Goal: Task Accomplishment & Management: Use online tool/utility

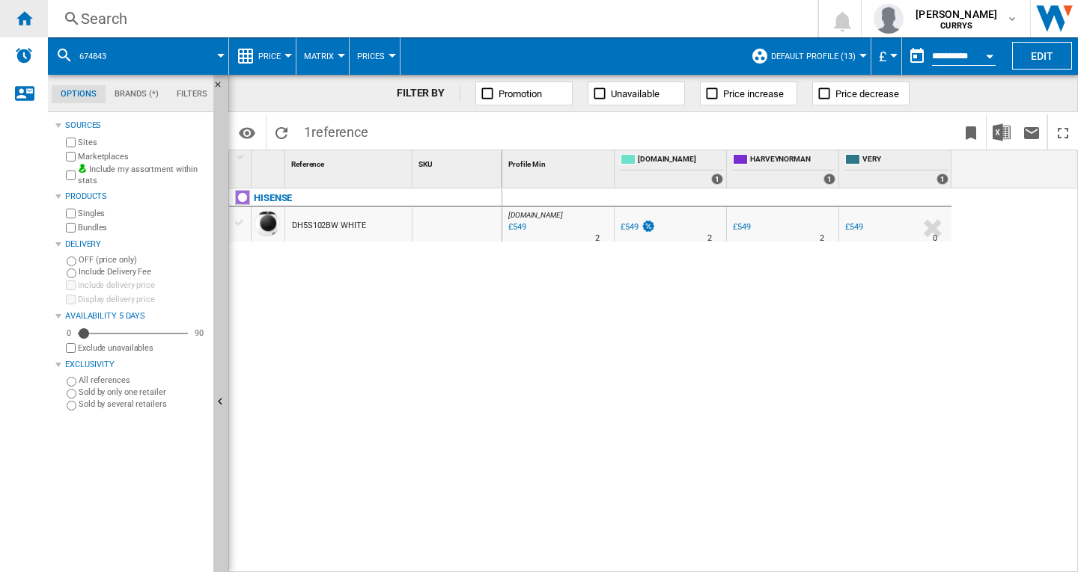
click at [30, 22] on ng-md-icon "Home" at bounding box center [24, 18] width 18 height 18
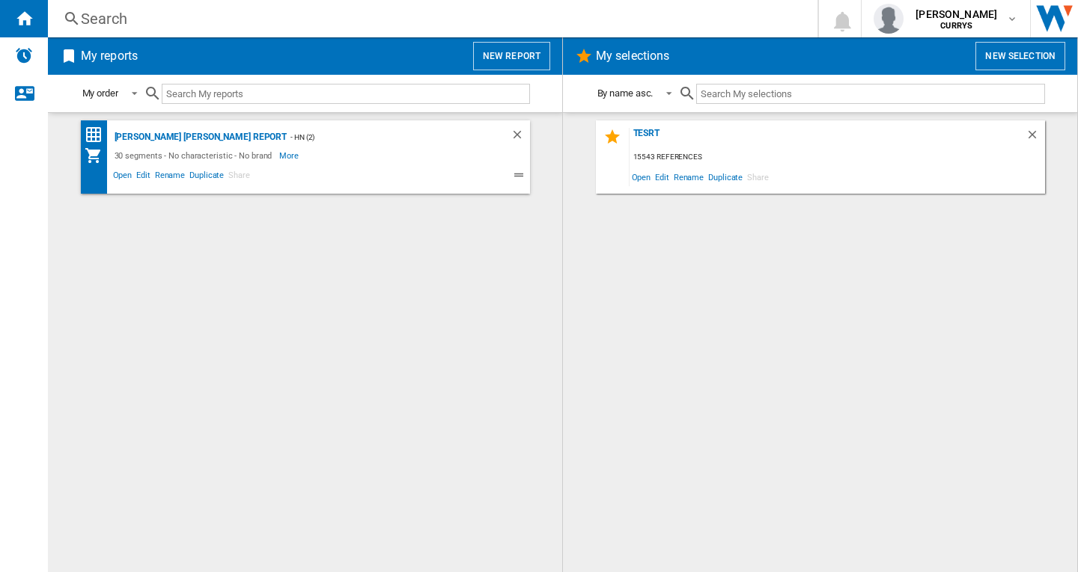
click at [518, 55] on button "New report" at bounding box center [511, 56] width 77 height 28
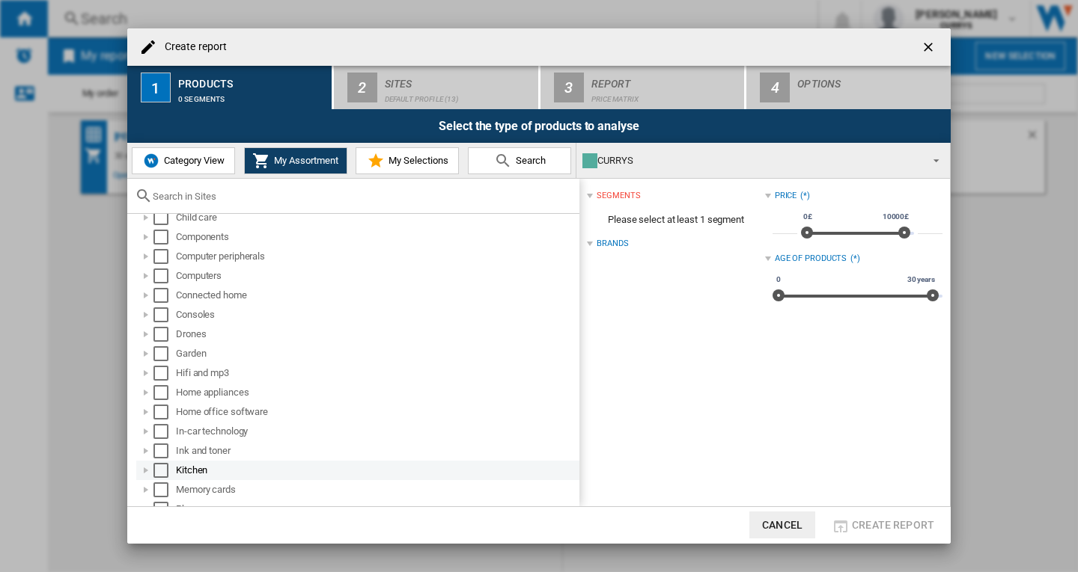
scroll to position [144, 0]
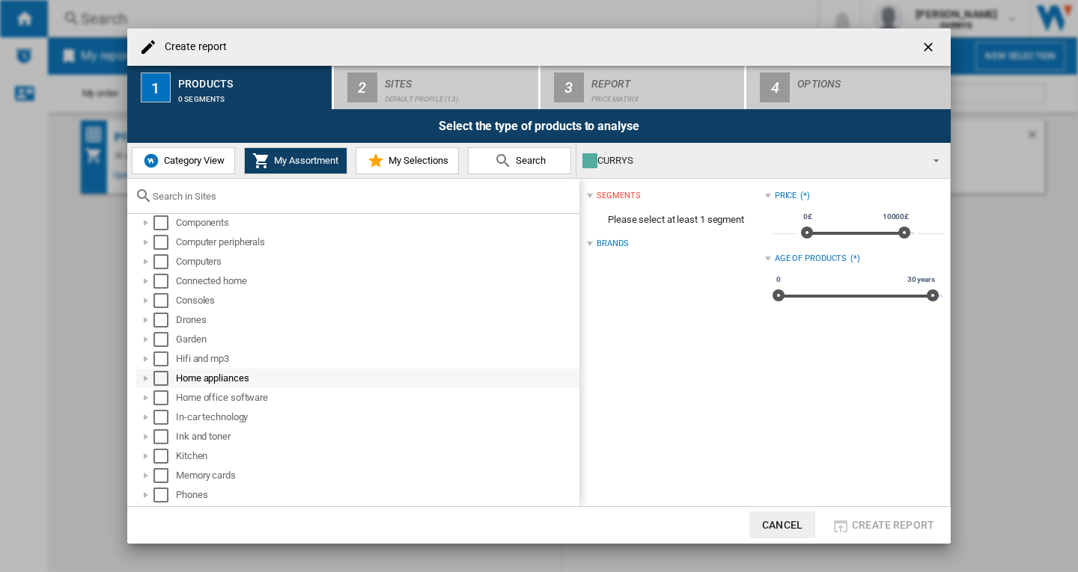
click at [231, 379] on div "Home appliances" at bounding box center [376, 378] width 401 height 15
click at [161, 380] on div "Select" at bounding box center [160, 378] width 15 height 15
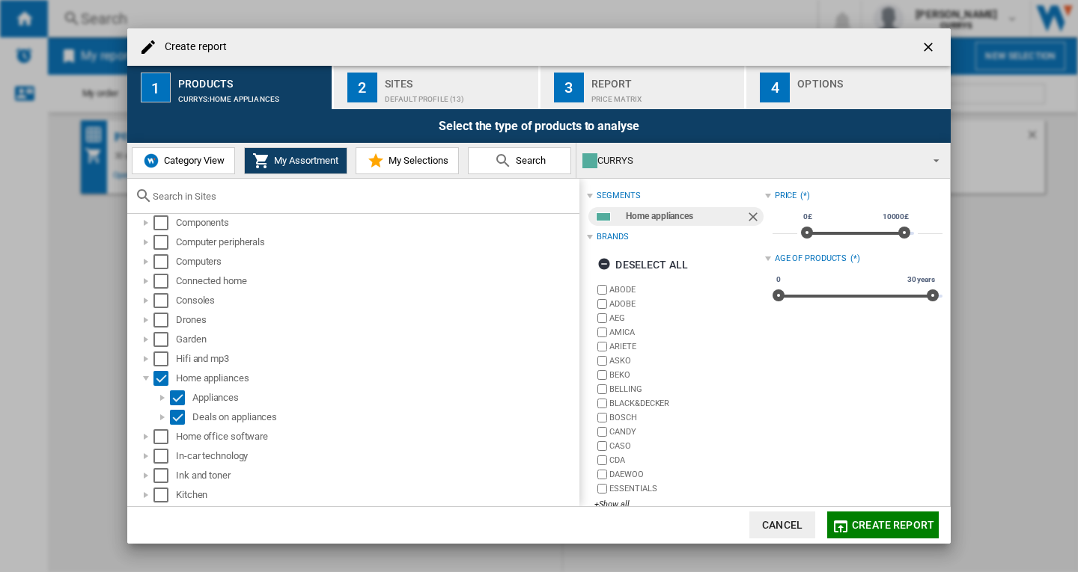
click at [435, 97] on div "Default profile (13)" at bounding box center [458, 96] width 147 height 16
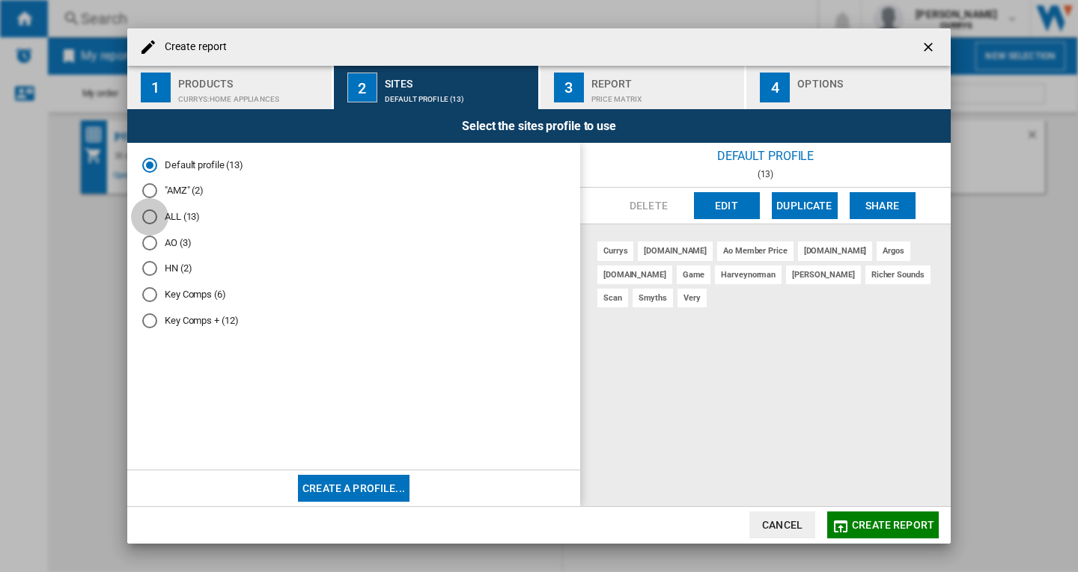
drag, startPoint x: 151, startPoint y: 216, endPoint x: 177, endPoint y: 219, distance: 25.5
click at [150, 217] on div "ALL (13)" at bounding box center [149, 217] width 15 height 15
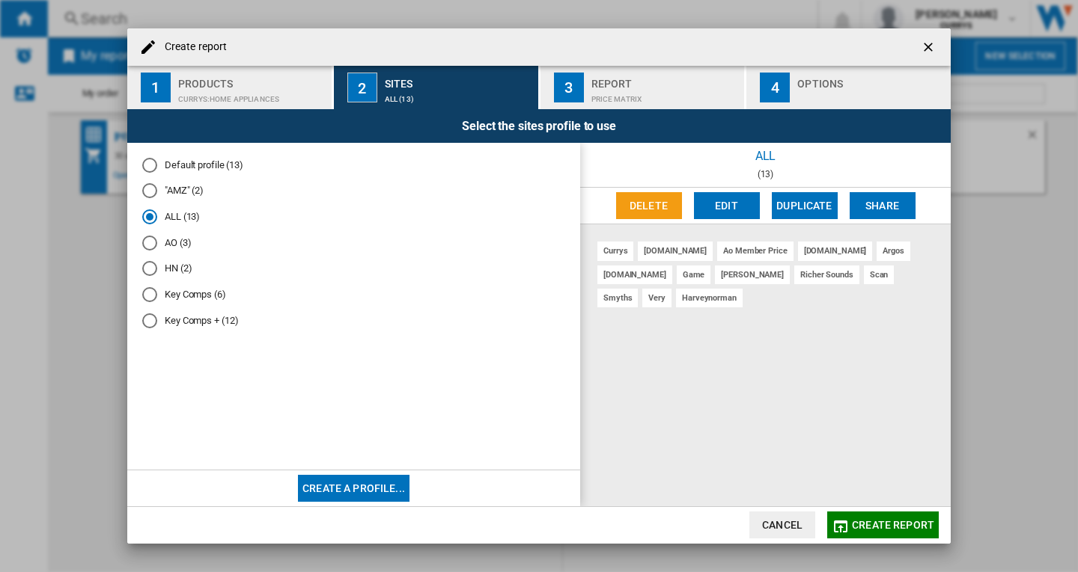
click at [909, 525] on span "Create report" at bounding box center [893, 525] width 82 height 12
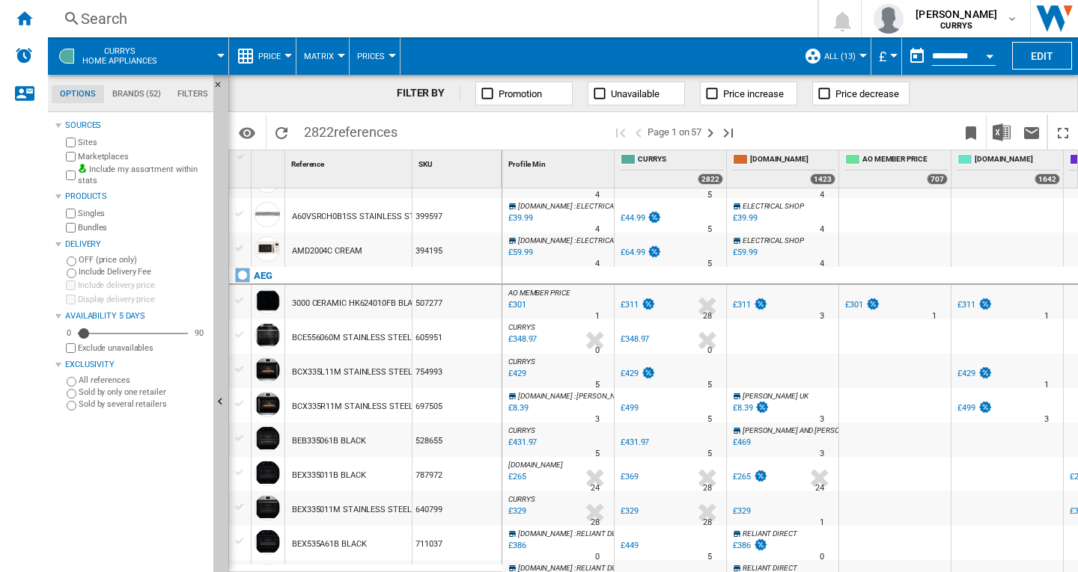
scroll to position [1390, 0]
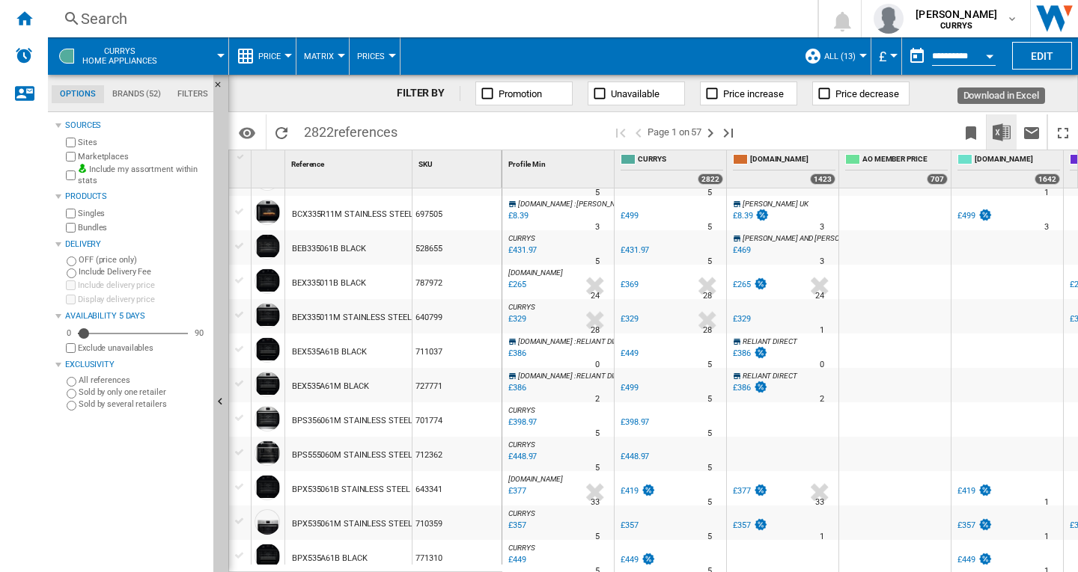
click at [1003, 135] on img "Download in Excel" at bounding box center [1001, 132] width 18 height 18
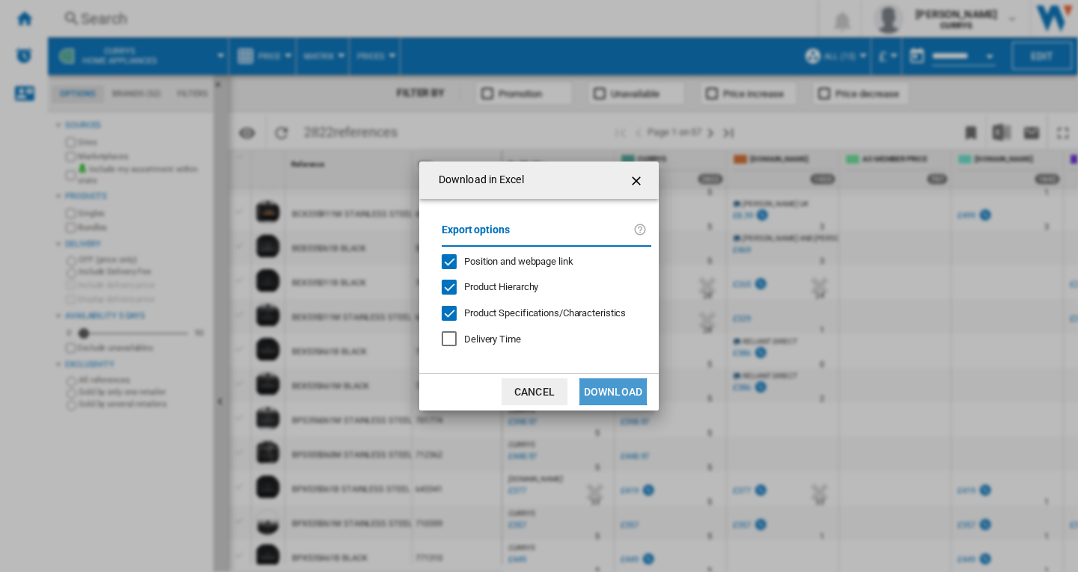
click at [632, 394] on button "Download" at bounding box center [612, 392] width 67 height 27
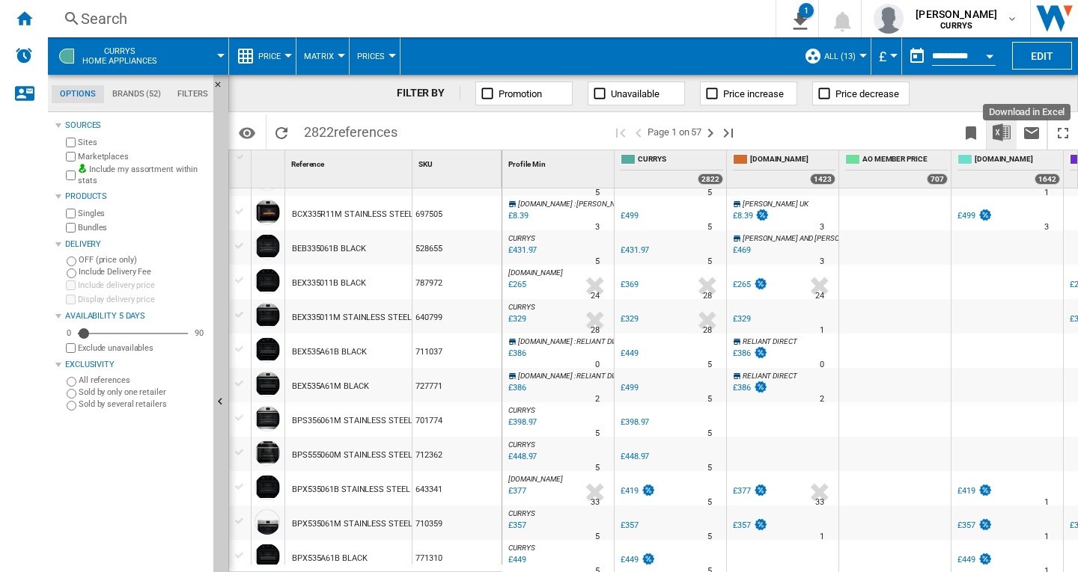
click at [1007, 135] on img "Download in Excel" at bounding box center [1001, 132] width 18 height 18
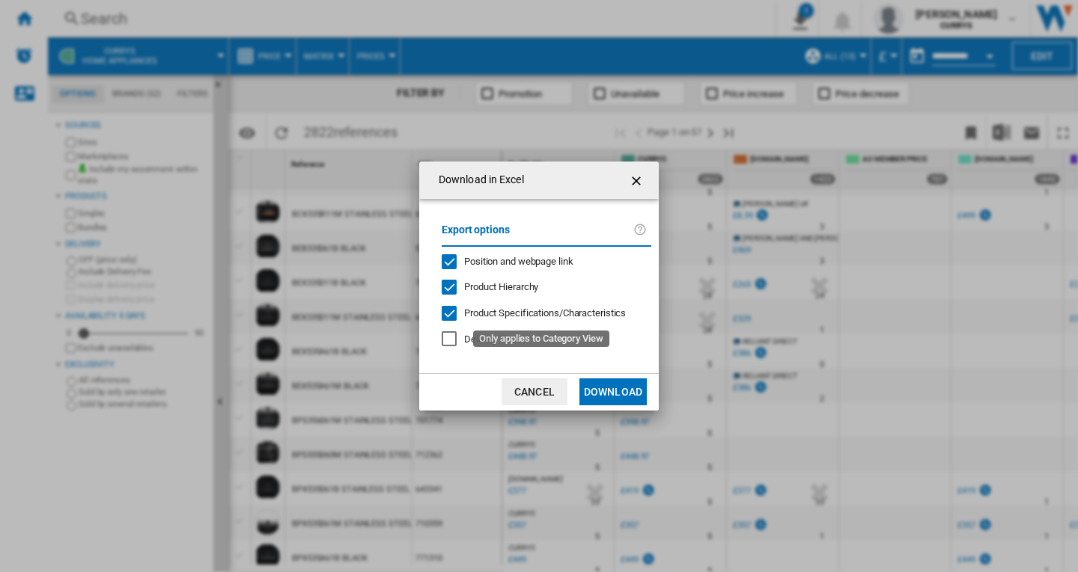
click at [528, 311] on span "Product Specifications/Characteristics" at bounding box center [545, 313] width 162 height 11
click at [524, 294] on div "Product Hierarchy" at bounding box center [501, 287] width 74 height 13
click at [621, 392] on button "Download" at bounding box center [612, 392] width 67 height 27
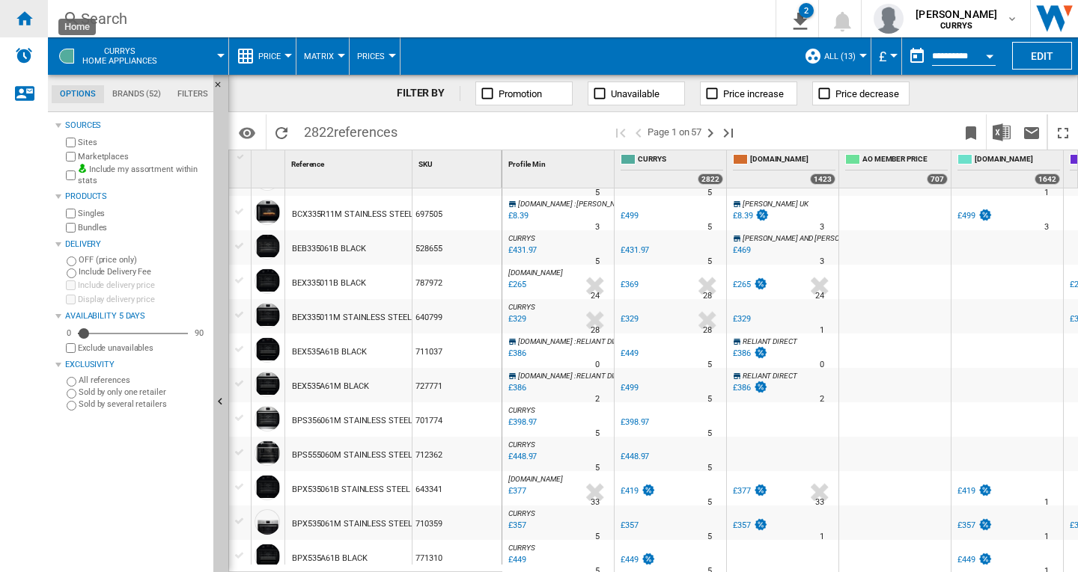
click at [31, 21] on ng-md-icon "Home" at bounding box center [24, 18] width 18 height 18
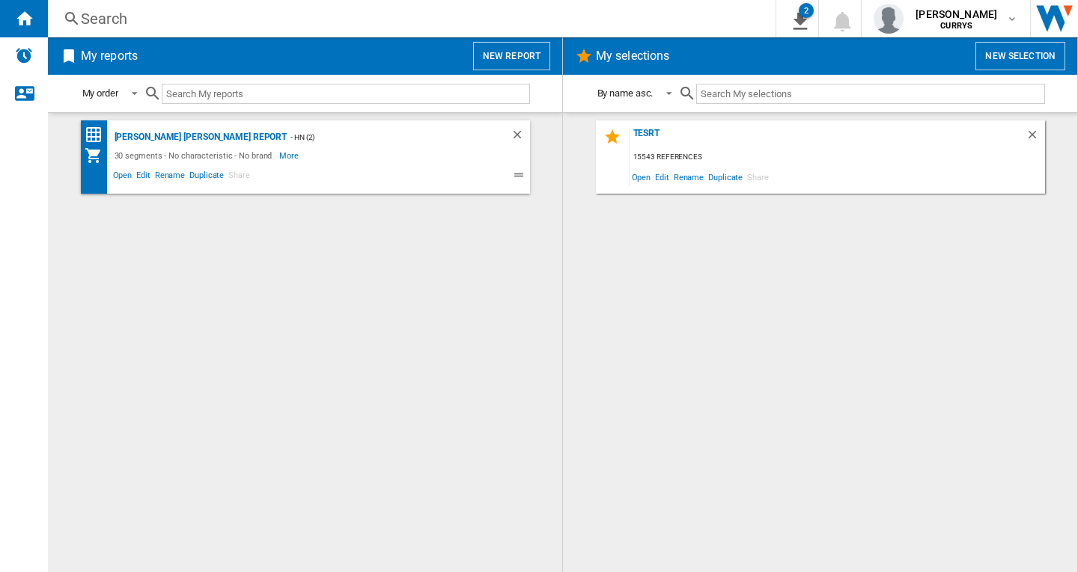
click at [496, 58] on button "New report" at bounding box center [511, 56] width 77 height 28
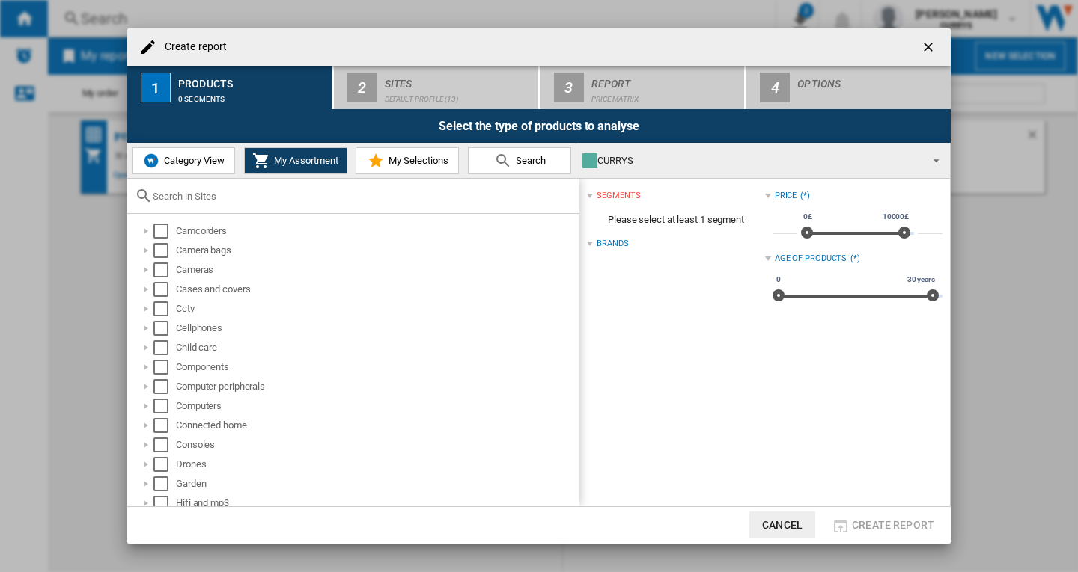
drag, startPoint x: 196, startPoint y: 164, endPoint x: 235, endPoint y: 165, distance: 38.9
click at [196, 165] on span "Category View" at bounding box center [192, 160] width 64 height 11
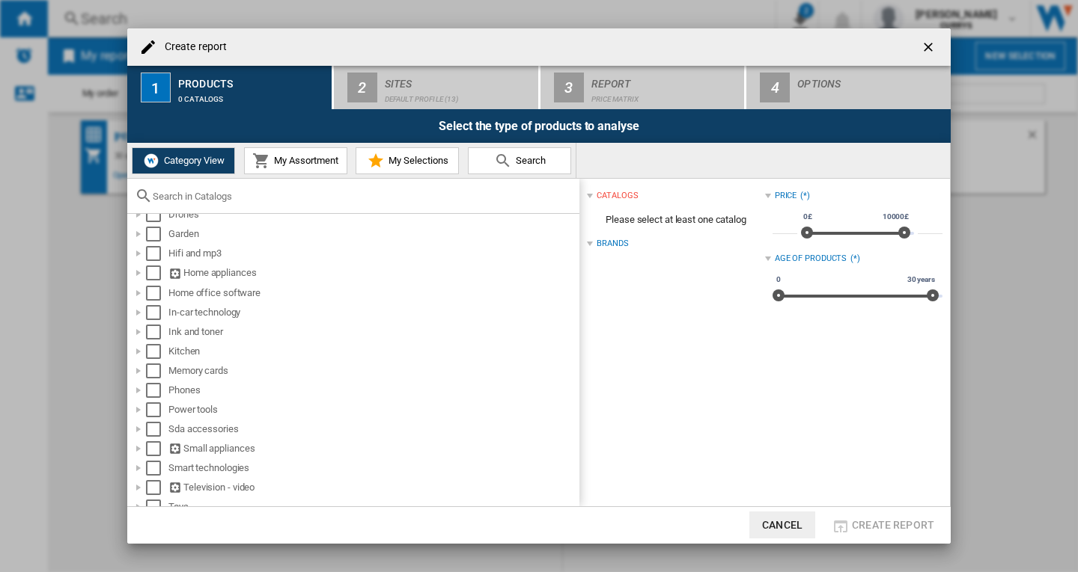
scroll to position [210, 0]
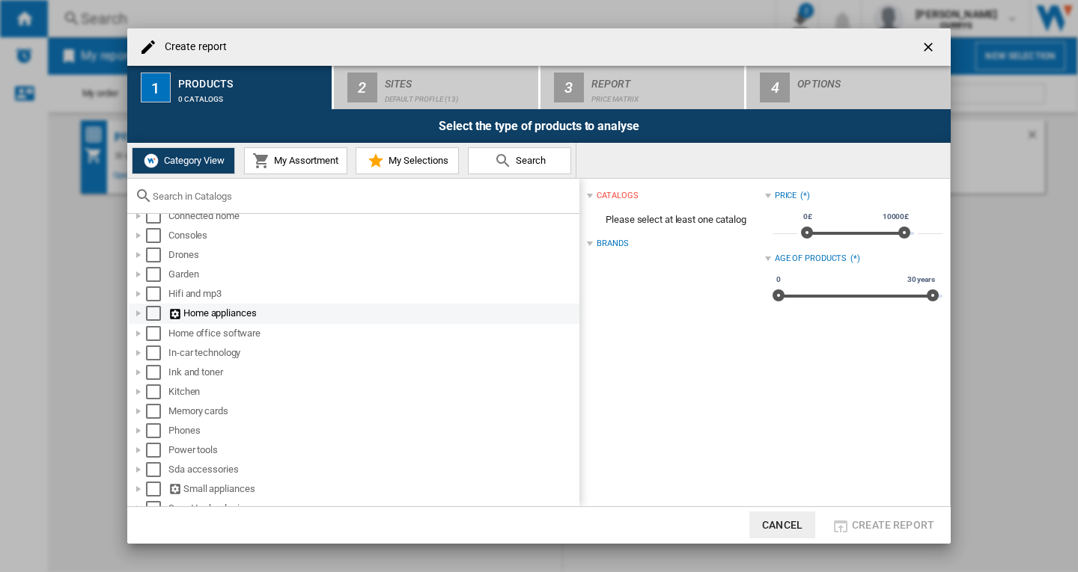
click at [149, 317] on div "Select" at bounding box center [153, 313] width 15 height 15
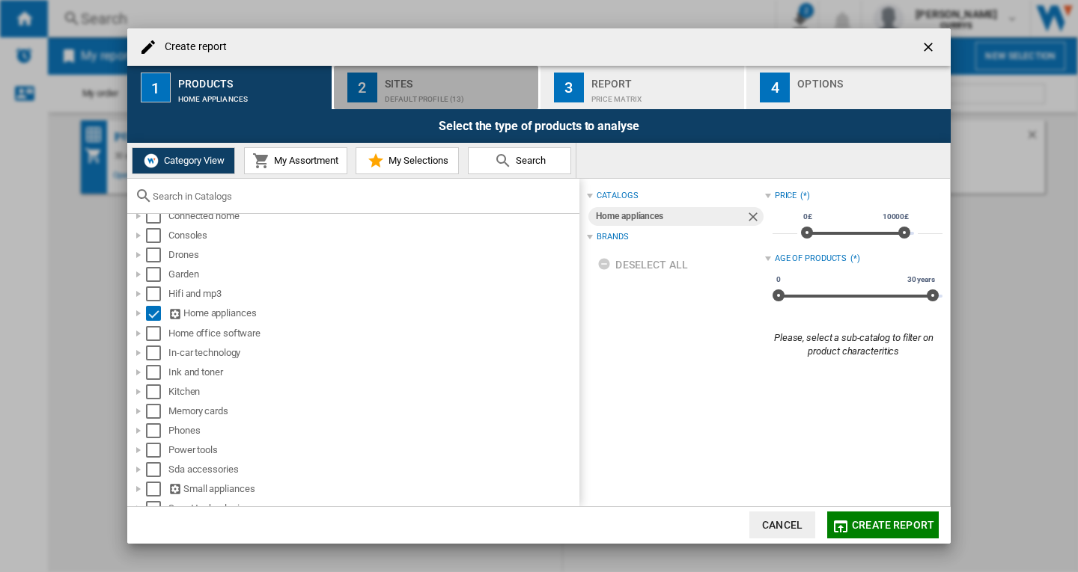
click at [395, 98] on div "Default profile (13)" at bounding box center [458, 96] width 147 height 16
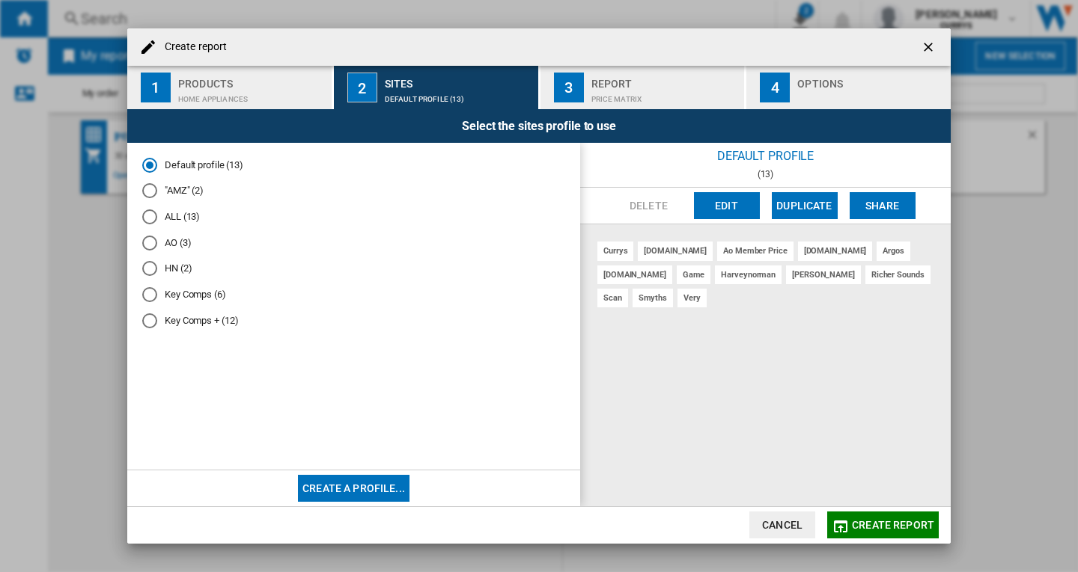
click at [176, 220] on md-radio-button "ALL (13)" at bounding box center [353, 217] width 423 height 14
click at [859, 527] on span "Create report" at bounding box center [893, 525] width 82 height 12
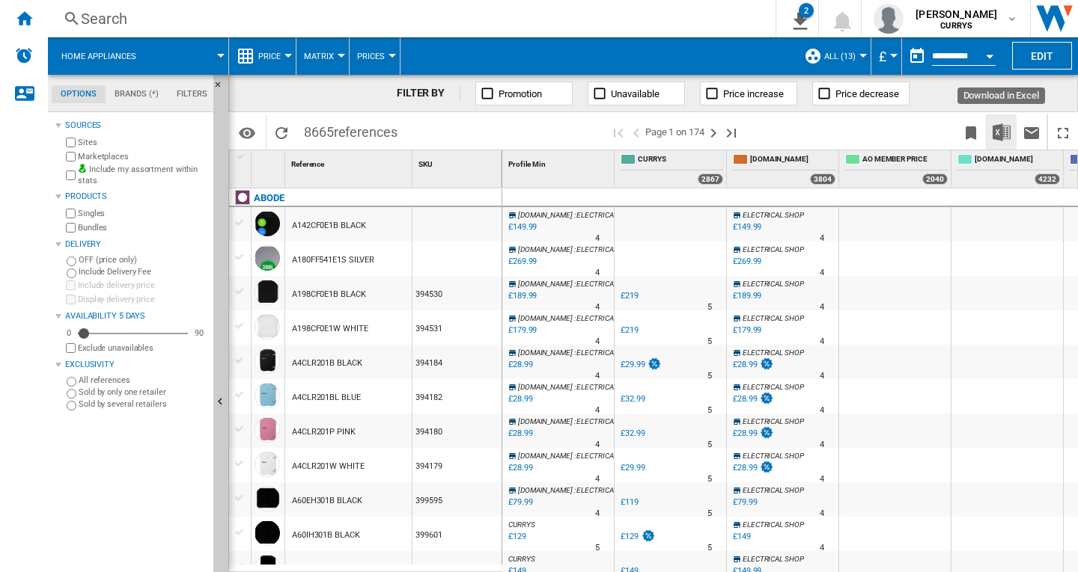
click at [1003, 137] on img "Download in Excel" at bounding box center [1001, 132] width 18 height 18
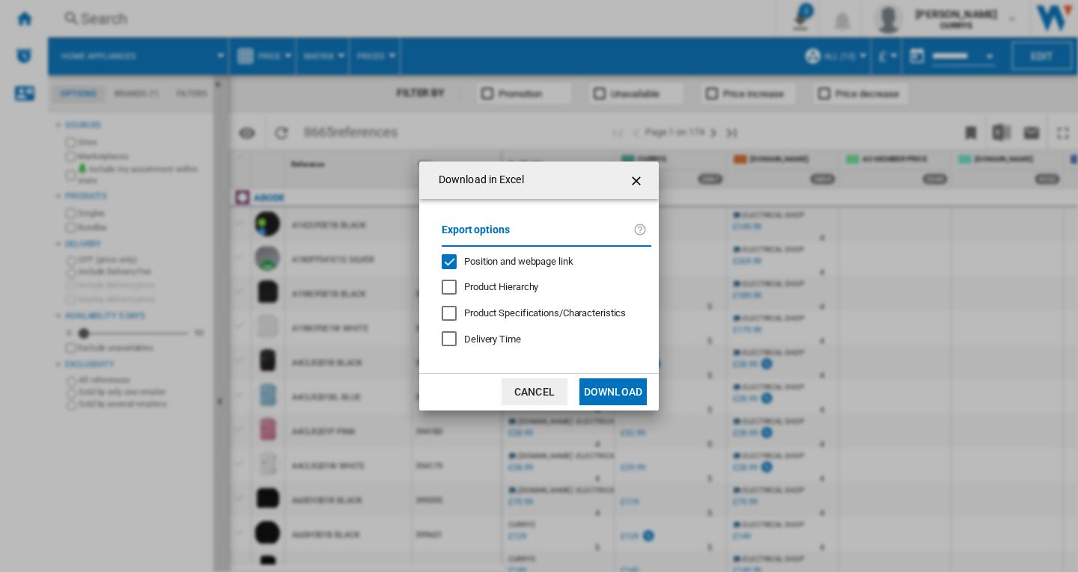
drag, startPoint x: 594, startPoint y: 393, endPoint x: 624, endPoint y: 386, distance: 30.7
click at [598, 394] on button "Download" at bounding box center [612, 392] width 67 height 27
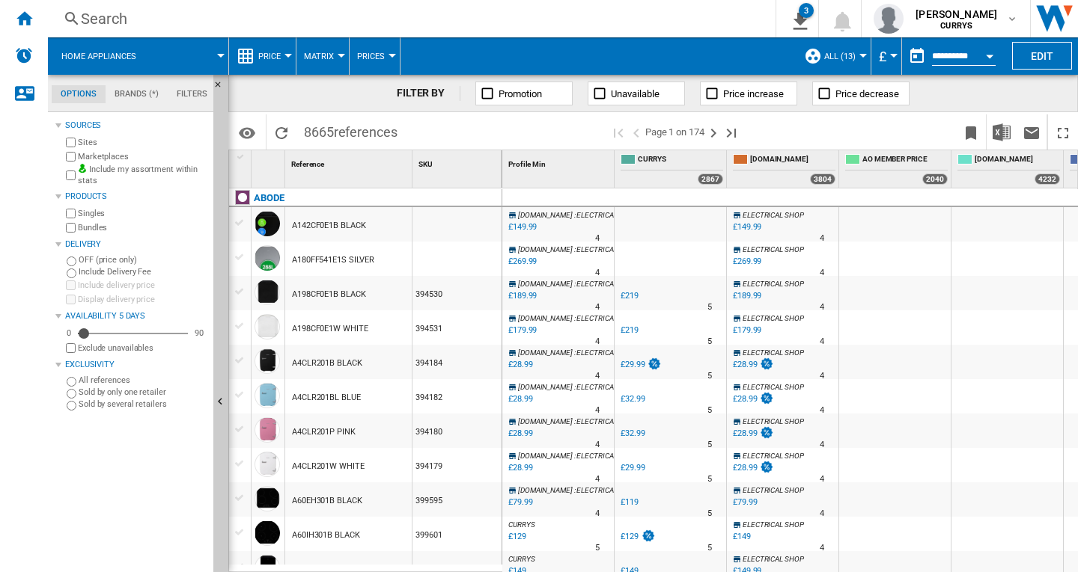
click at [106, 22] on div "Search" at bounding box center [409, 18] width 656 height 21
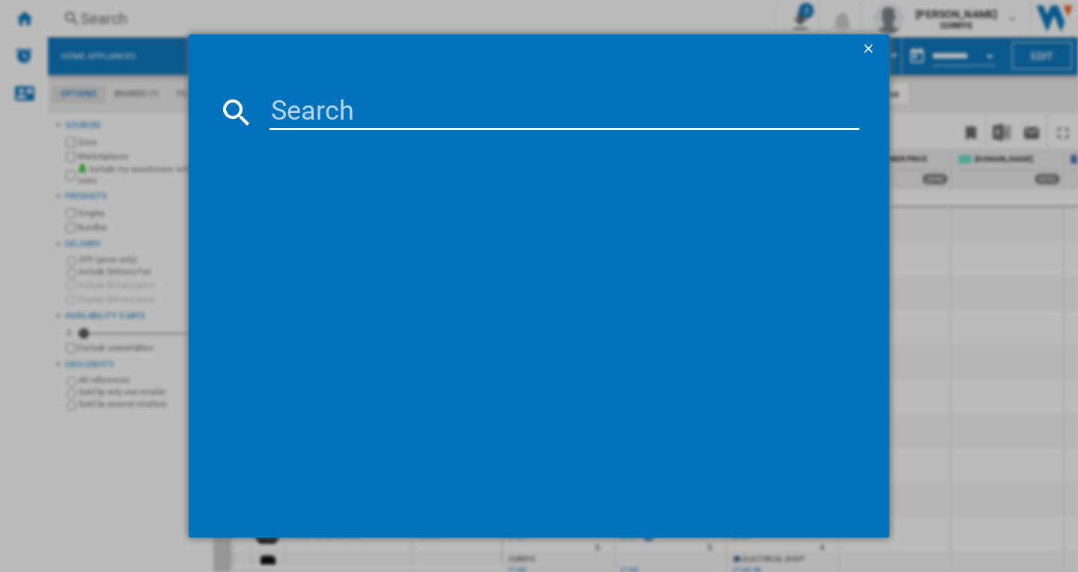
click at [318, 106] on input at bounding box center [564, 112] width 590 height 36
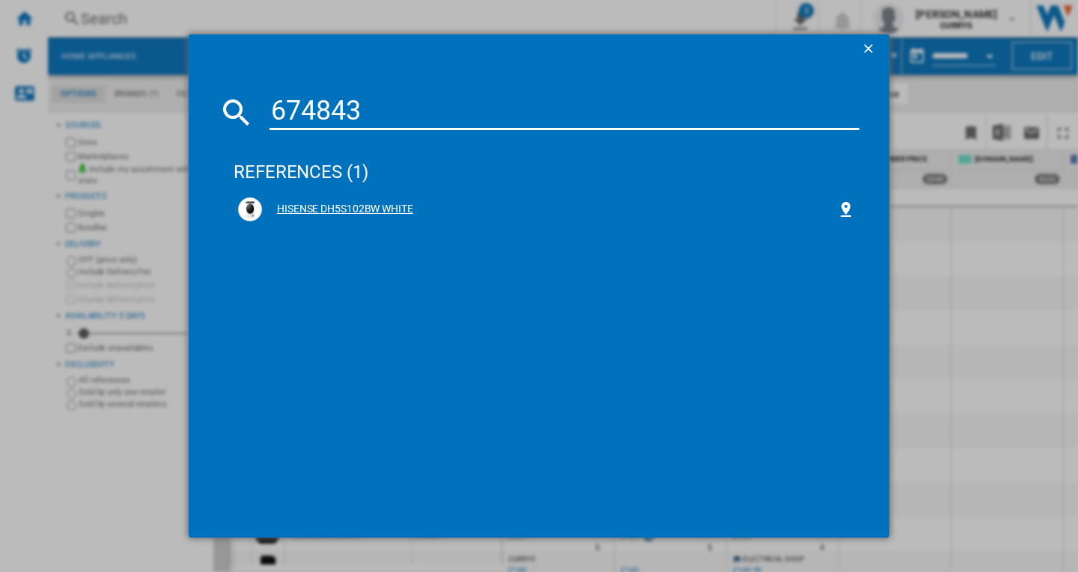
type input "674843"
click at [385, 209] on div "HISENSE DH5S102BW WHITE" at bounding box center [549, 209] width 575 height 15
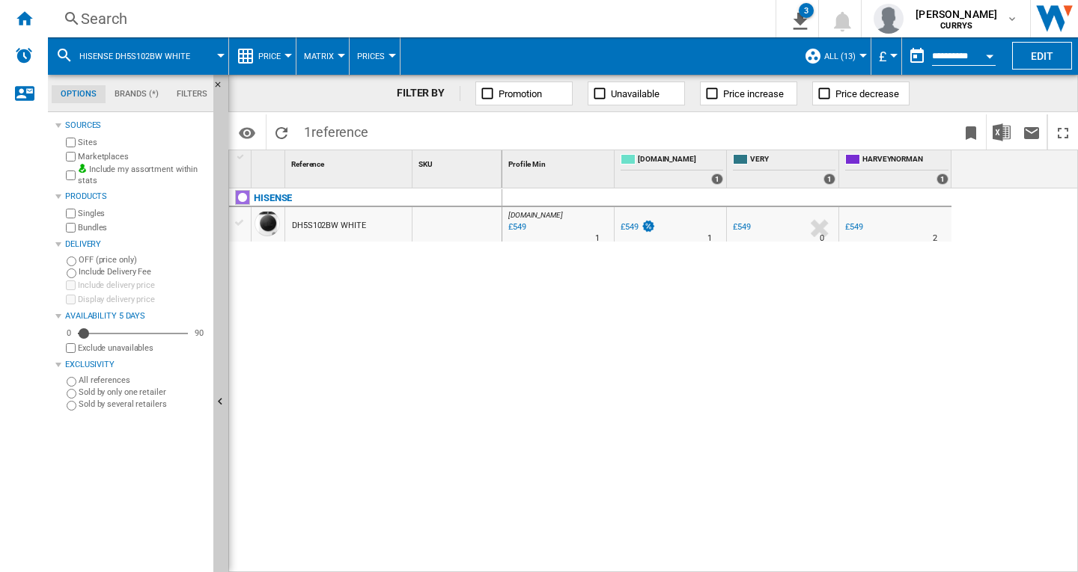
click at [581, 308] on div "[DOMAIN_NAME] : AO -1.0 % £549 % N/A 1 [DOMAIN_NAME] : AO AO -1.0 % £549 % N/A …" at bounding box center [790, 381] width 576 height 385
